Goal: Task Accomplishment & Management: Manage account settings

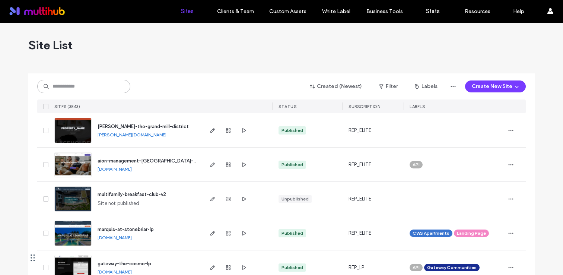
click at [102, 89] on input at bounding box center [83, 86] width 93 height 13
type input "****"
click at [94, 86] on input at bounding box center [83, 86] width 93 height 13
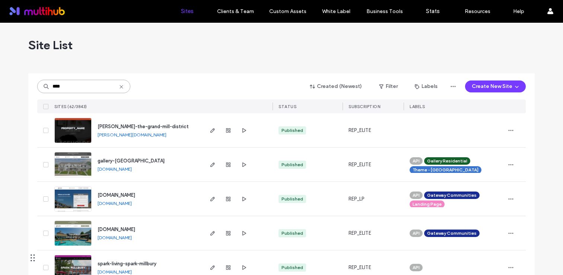
type input "****"
click at [240, 168] on span "button" at bounding box center [244, 164] width 9 height 9
click at [138, 161] on span "gallery-mill-creek-park" at bounding box center [131, 161] width 67 height 6
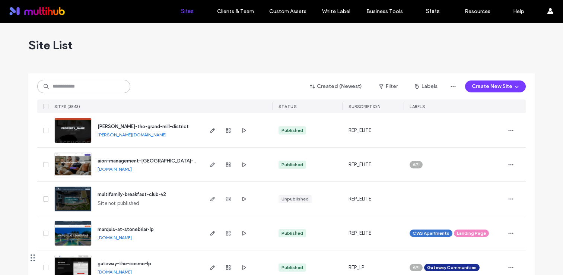
click at [93, 88] on input at bounding box center [83, 86] width 93 height 13
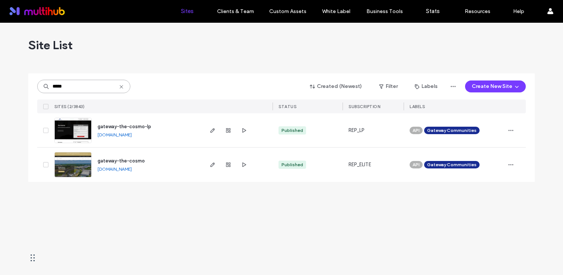
type input "*****"
click at [131, 159] on span "gateway-the-cosmo" at bounding box center [121, 161] width 47 height 6
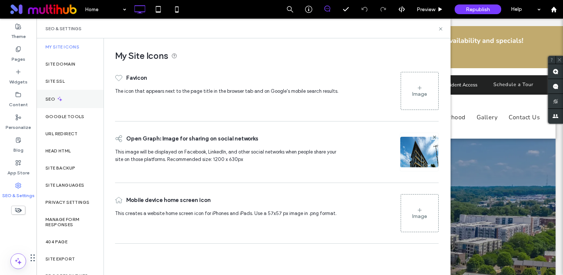
click at [61, 99] on icon at bounding box center [60, 99] width 6 height 6
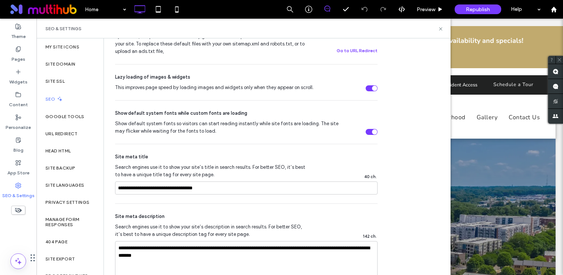
scroll to position [364, 0]
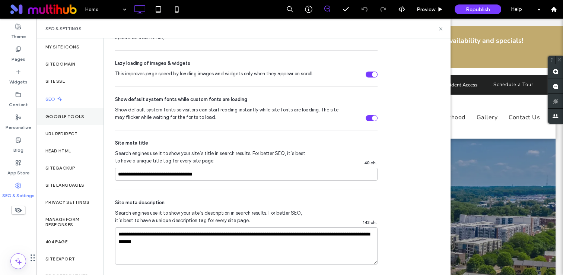
click at [66, 119] on label "Google Tools" at bounding box center [64, 116] width 39 height 5
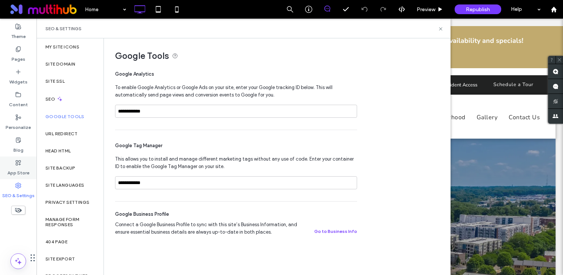
click at [13, 175] on label "App Store" at bounding box center [18, 171] width 22 height 10
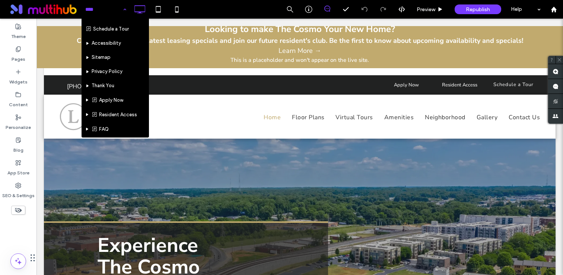
scroll to position [127, 0]
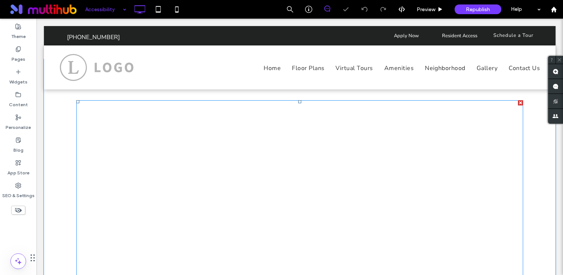
scroll to position [181, 0]
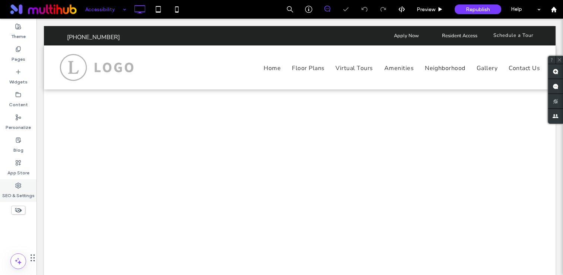
click at [17, 186] on icon at bounding box center [18, 186] width 6 height 6
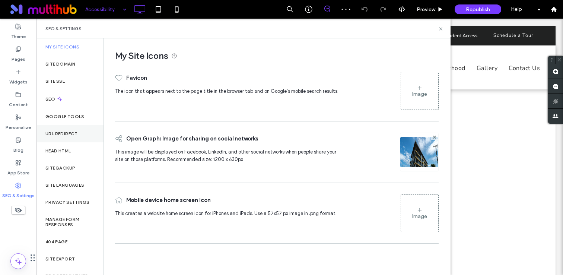
click at [63, 135] on label "URL Redirect" at bounding box center [61, 133] width 32 height 5
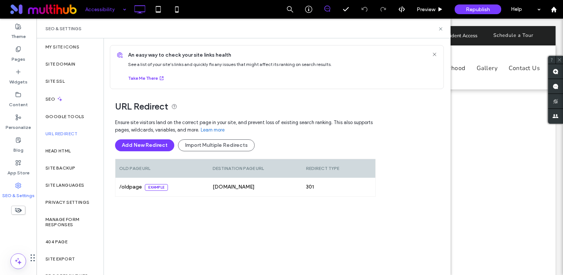
scroll to position [1, 0]
click at [69, 69] on div "Site Domain" at bounding box center [70, 64] width 67 height 17
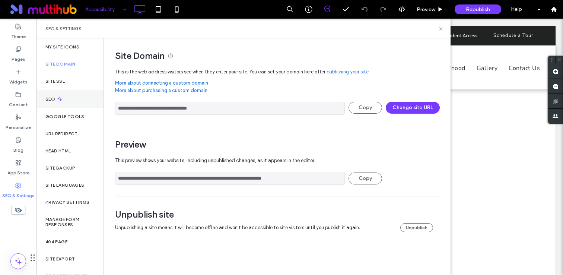
click at [59, 94] on div "SEO" at bounding box center [70, 99] width 67 height 18
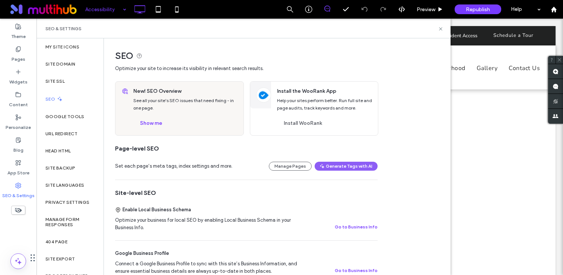
click at [153, 117] on div "New! SEO Overview See all your site's SEO issues that need fixing - in one page…" at bounding box center [186, 109] width 115 height 54
click at [152, 121] on button "Show me" at bounding box center [151, 123] width 36 height 12
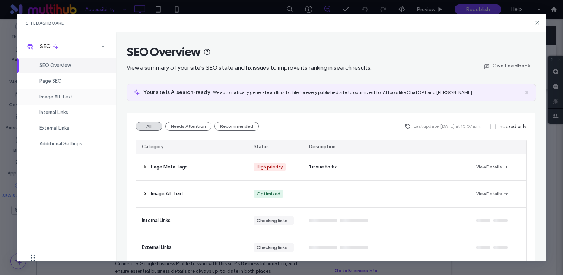
click at [60, 97] on span "Image Alt Text" at bounding box center [56, 97] width 33 height 6
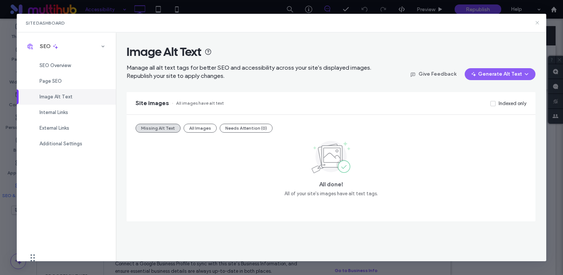
click at [538, 20] on icon at bounding box center [538, 23] width 6 height 6
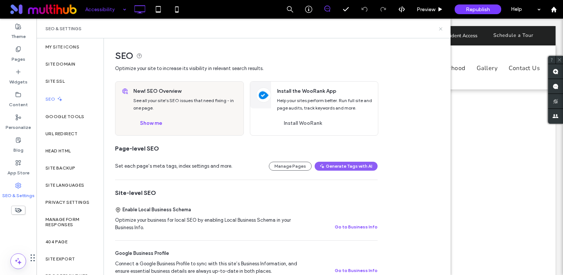
click at [440, 29] on icon at bounding box center [441, 29] width 6 height 6
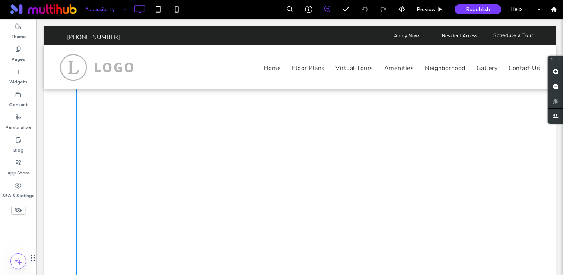
scroll to position [796, 0]
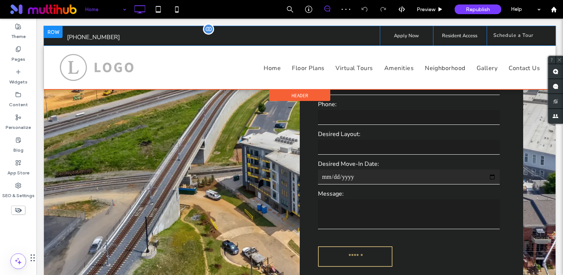
scroll to position [1192, 0]
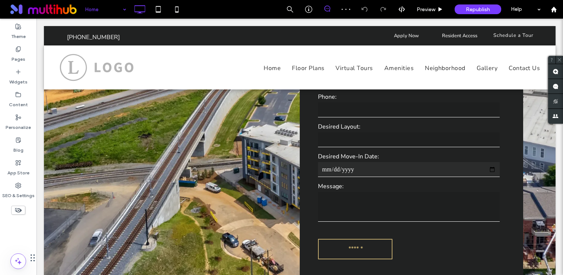
click at [106, 10] on input at bounding box center [103, 9] width 37 height 19
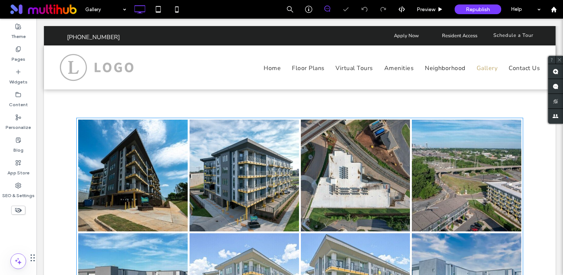
scroll to position [351, 0]
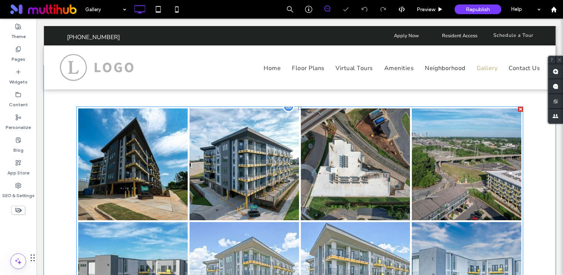
click at [320, 159] on link at bounding box center [356, 164] width 110 height 112
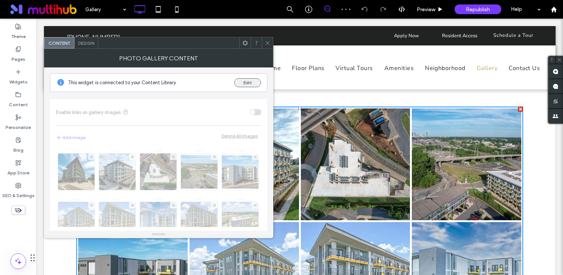
click at [244, 79] on button "Edit" at bounding box center [247, 82] width 27 height 9
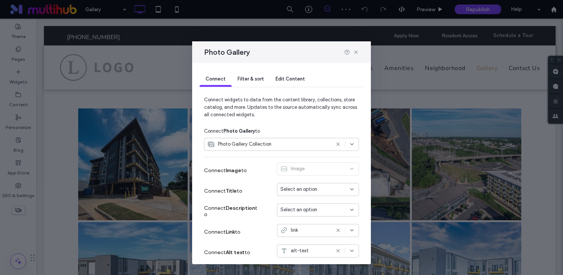
click at [301, 83] on div "Edit Content" at bounding box center [290, 79] width 41 height 15
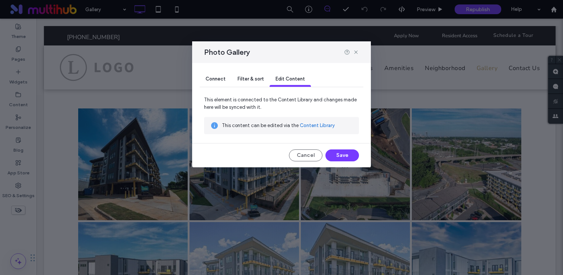
click at [308, 123] on link "Content Library" at bounding box center [317, 125] width 35 height 7
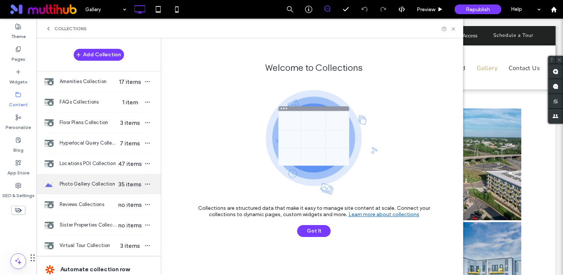
click at [86, 179] on div "Photo Gallery Collection 35 items" at bounding box center [99, 184] width 124 height 20
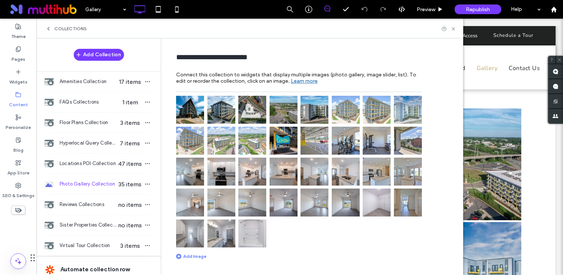
click at [281, 144] on img at bounding box center [284, 141] width 28 height 28
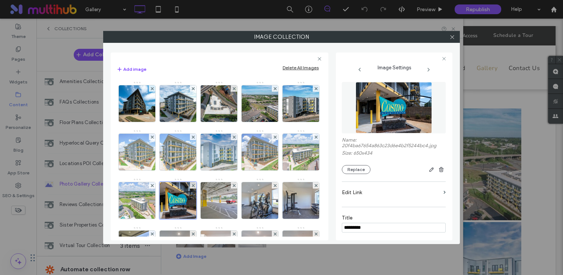
scroll to position [170, 0]
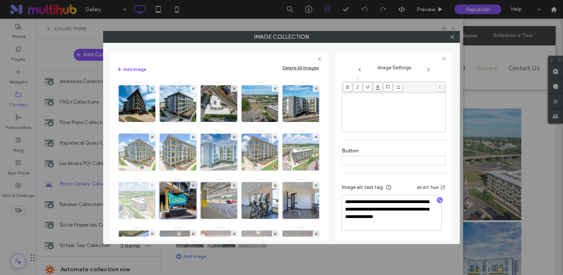
click at [164, 197] on img at bounding box center [137, 200] width 55 height 37
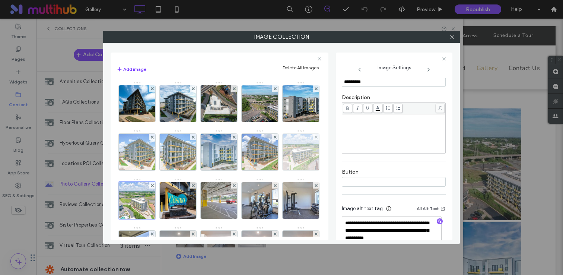
click at [274, 170] on img at bounding box center [301, 152] width 55 height 37
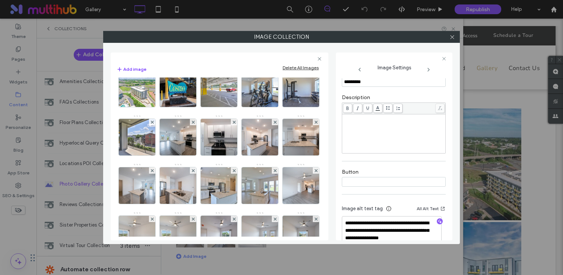
scroll to position [122, 0]
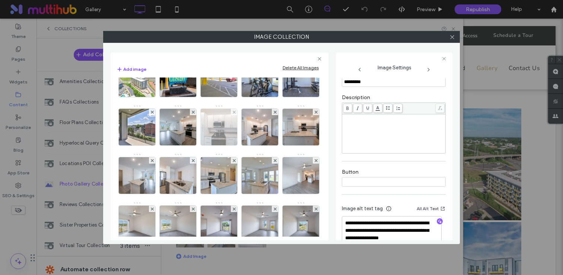
click at [192, 145] on img at bounding box center [219, 127] width 55 height 37
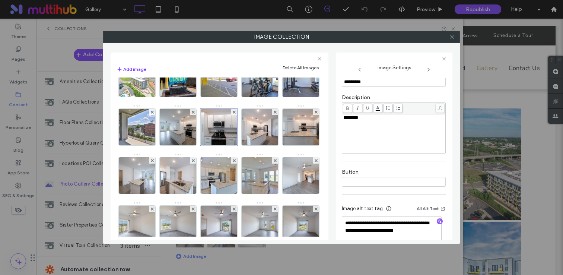
click at [451, 38] on icon at bounding box center [453, 37] width 6 height 6
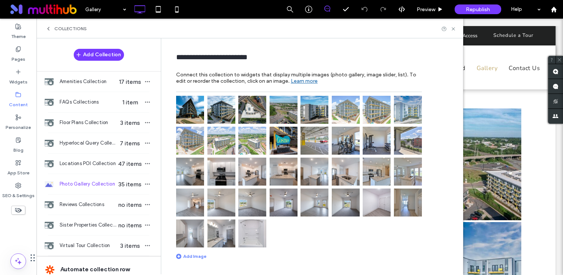
click at [455, 29] on icon at bounding box center [454, 29] width 6 height 6
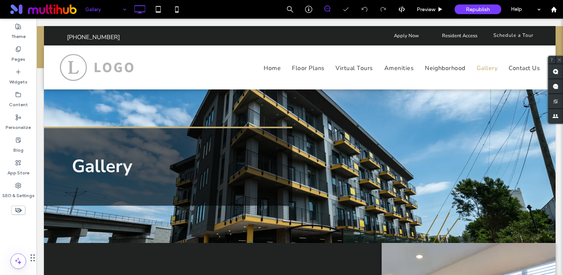
scroll to position [0, 0]
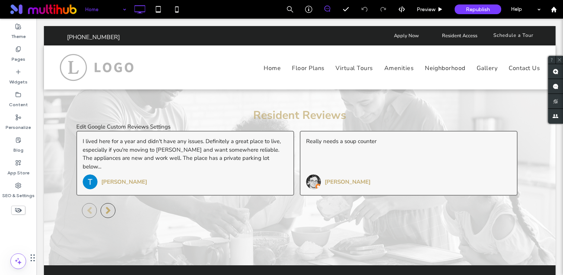
scroll to position [1563, 0]
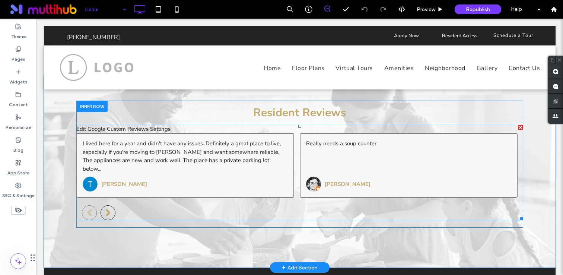
click at [184, 126] on span at bounding box center [299, 173] width 447 height 96
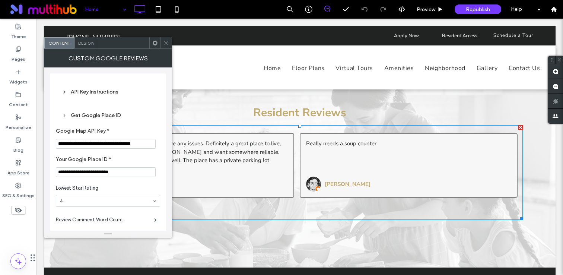
click at [166, 38] on span at bounding box center [167, 42] width 6 height 11
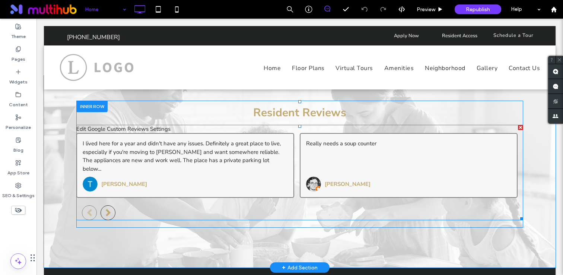
scroll to position [1682, 0]
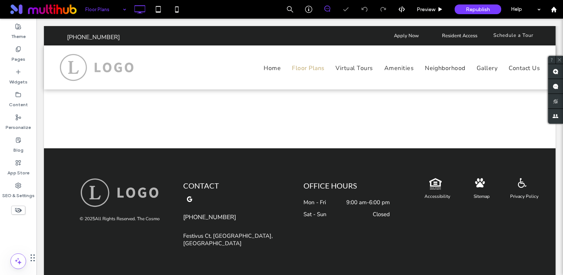
scroll to position [351, 0]
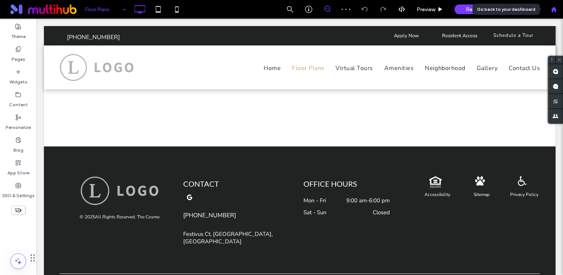
click at [553, 10] on use at bounding box center [554, 9] width 6 height 6
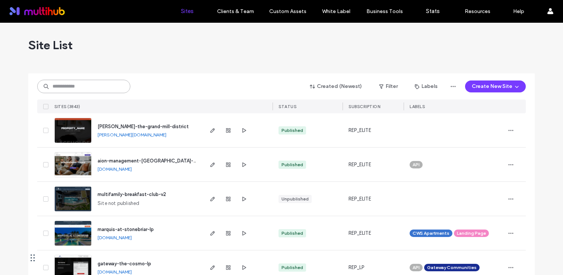
click at [90, 86] on input at bounding box center [83, 86] width 93 height 13
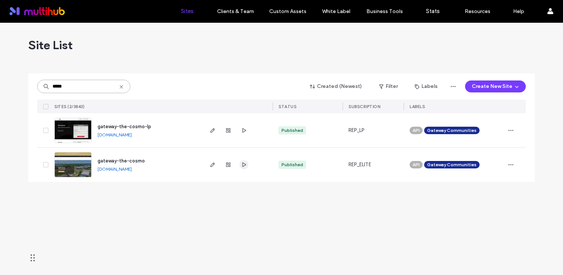
type input "*****"
click at [243, 161] on span "button" at bounding box center [244, 164] width 9 height 9
click at [121, 87] on use at bounding box center [121, 86] width 3 height 3
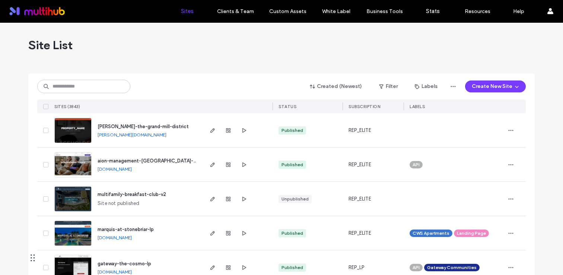
click at [104, 78] on div "Created (Newest) Filter Labels Create New Site SITES (3843) STATUS SUBSCRIPTION…" at bounding box center [281, 93] width 489 height 40
click at [105, 84] on input at bounding box center [83, 86] width 93 height 13
click at [88, 88] on input at bounding box center [83, 86] width 93 height 13
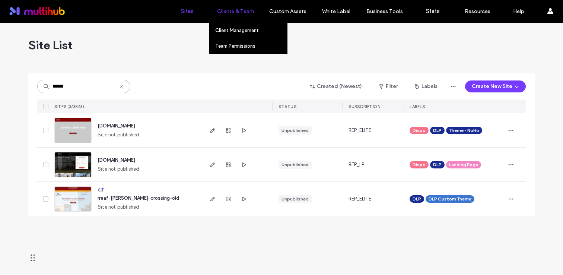
type input "******"
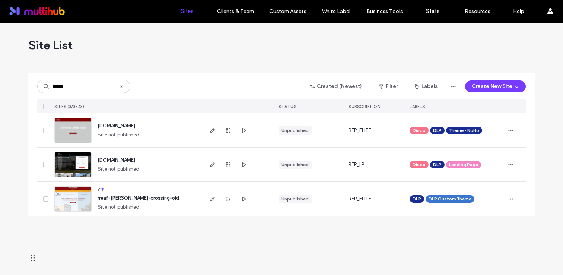
click at [120, 87] on icon at bounding box center [122, 87] width 6 height 6
